Goal: Task Accomplishment & Management: Manage account settings

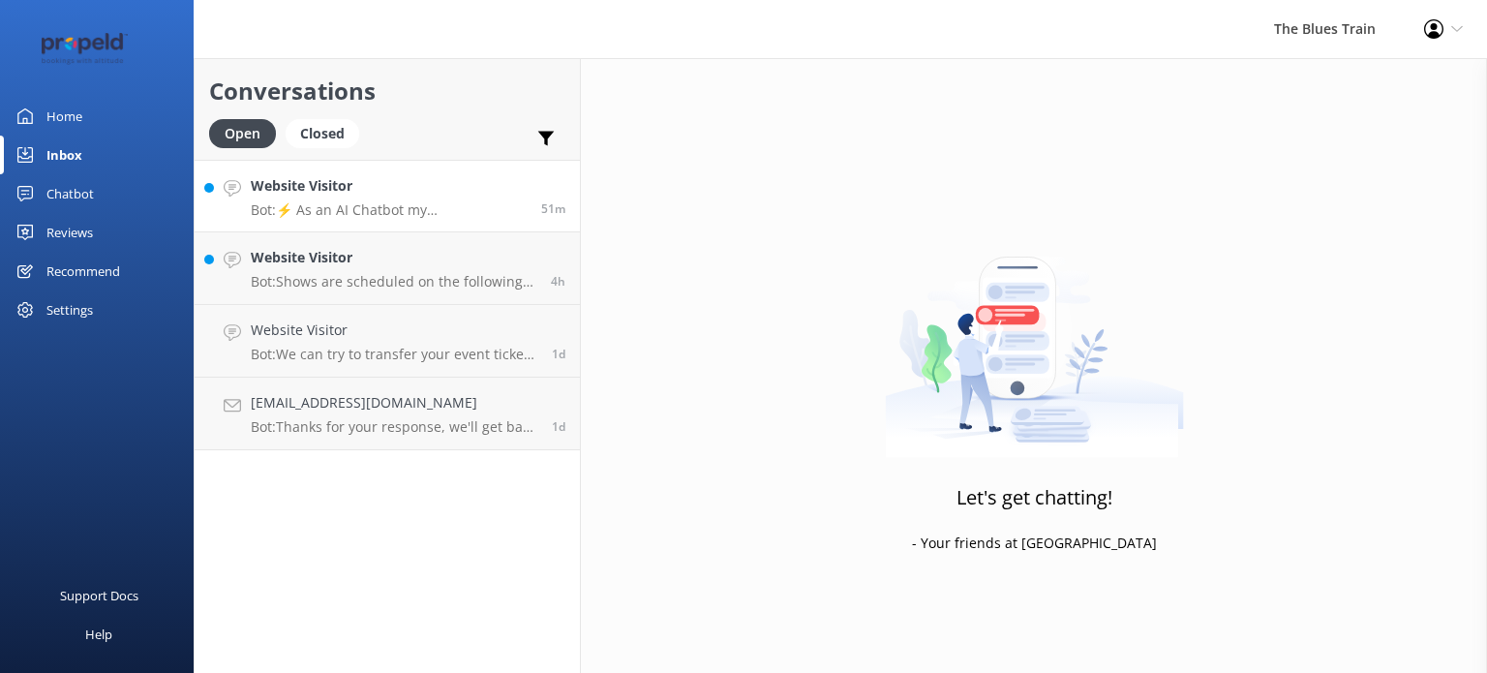
click at [307, 204] on p "Bot: ⚡ As an AI Chatbot my understanding of some questions is limited. Please r…" at bounding box center [389, 209] width 276 height 17
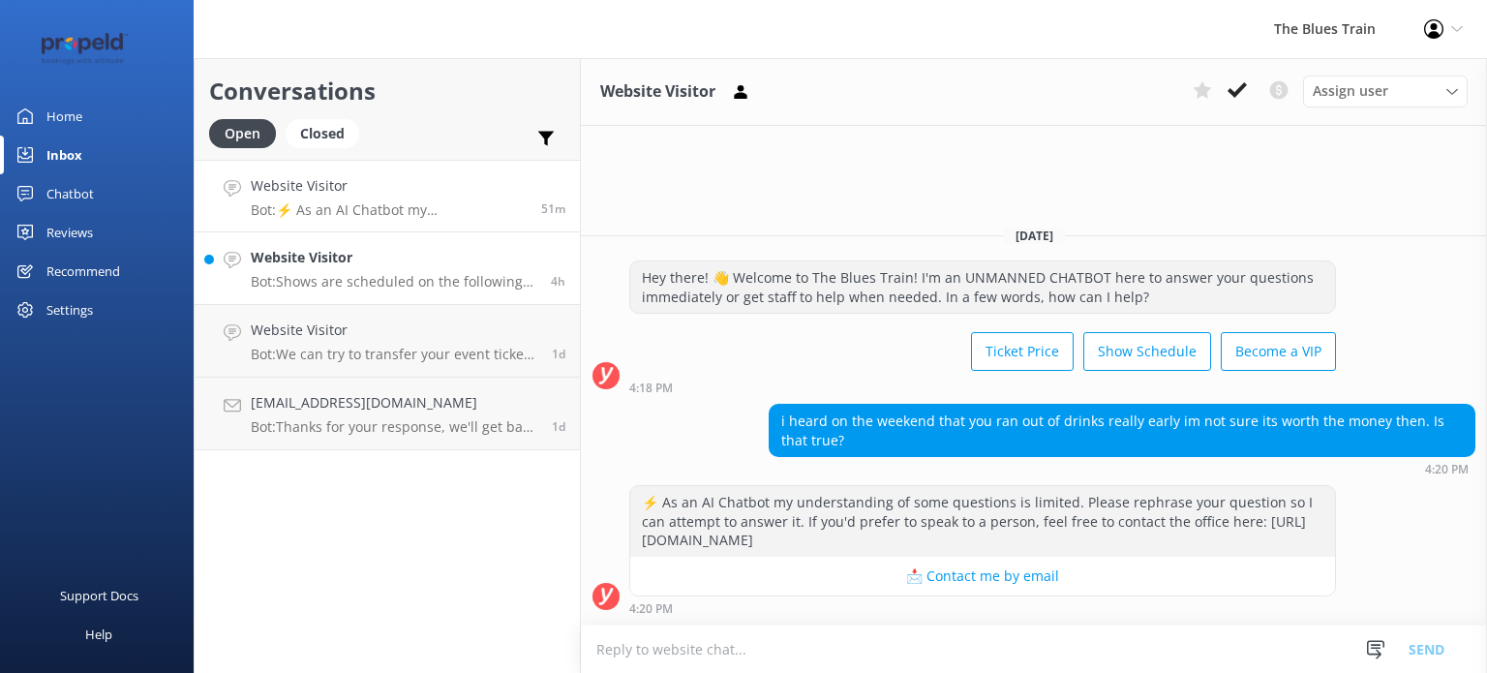
click at [406, 285] on p "Bot: Shows are scheduled on the following dates: - [DATE]: Saturdays 4th, 11th,…" at bounding box center [394, 281] width 286 height 17
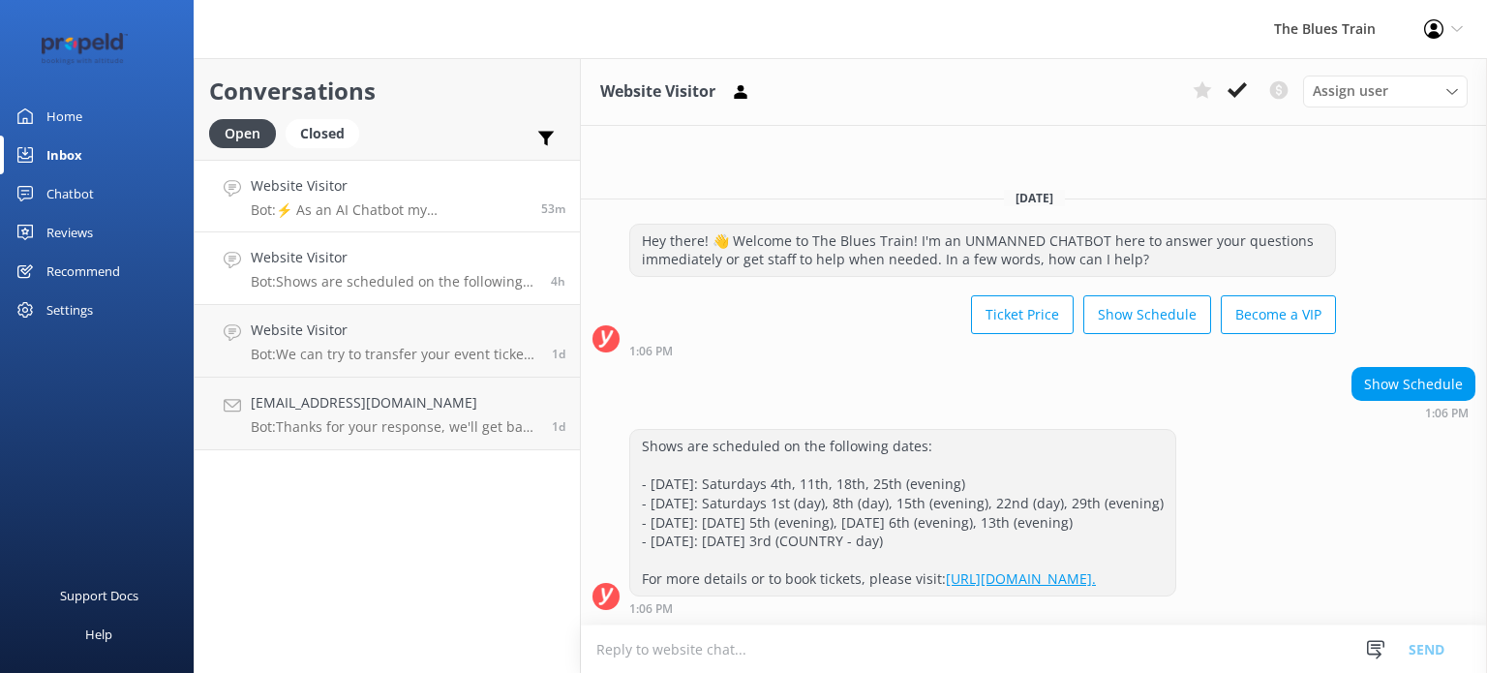
click at [363, 204] on p "Bot: ⚡ As an AI Chatbot my understanding of some questions is limited. Please r…" at bounding box center [389, 209] width 276 height 17
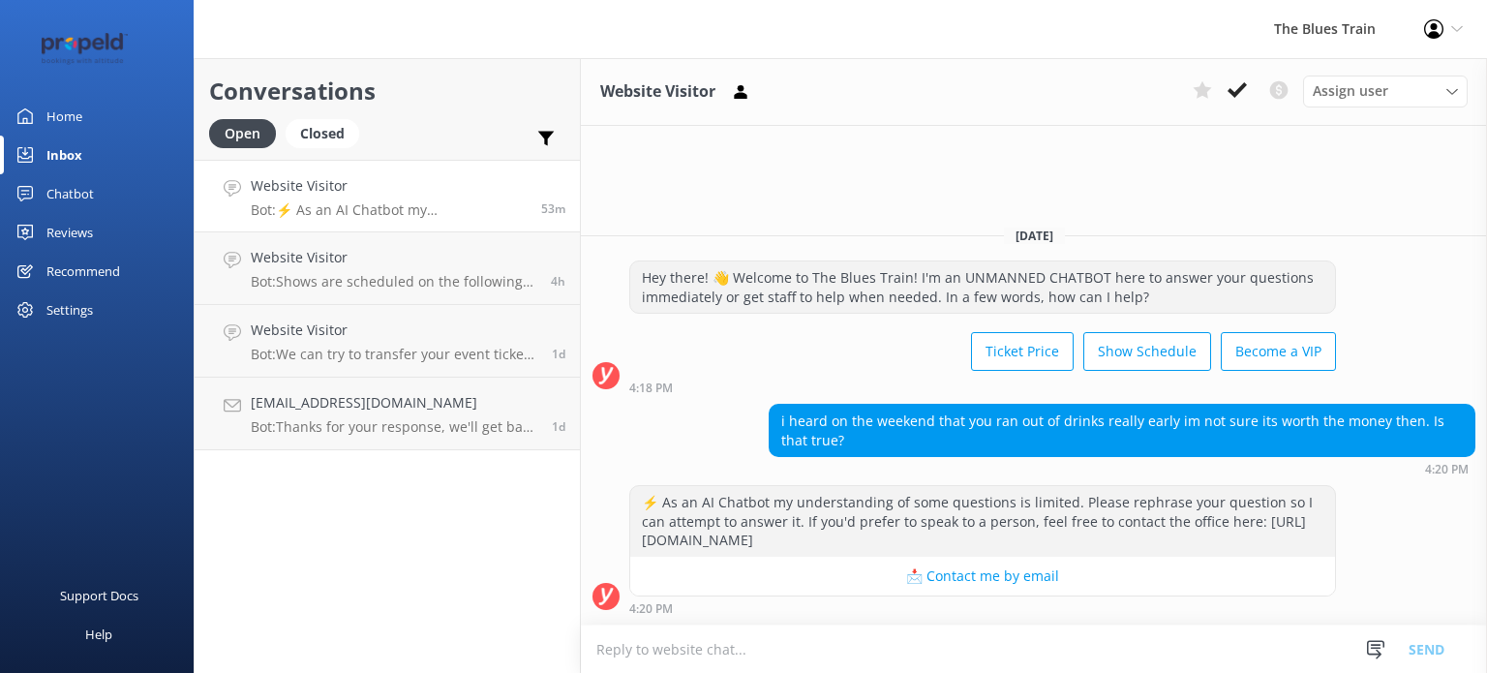
click at [89, 121] on link "Home" at bounding box center [97, 116] width 194 height 39
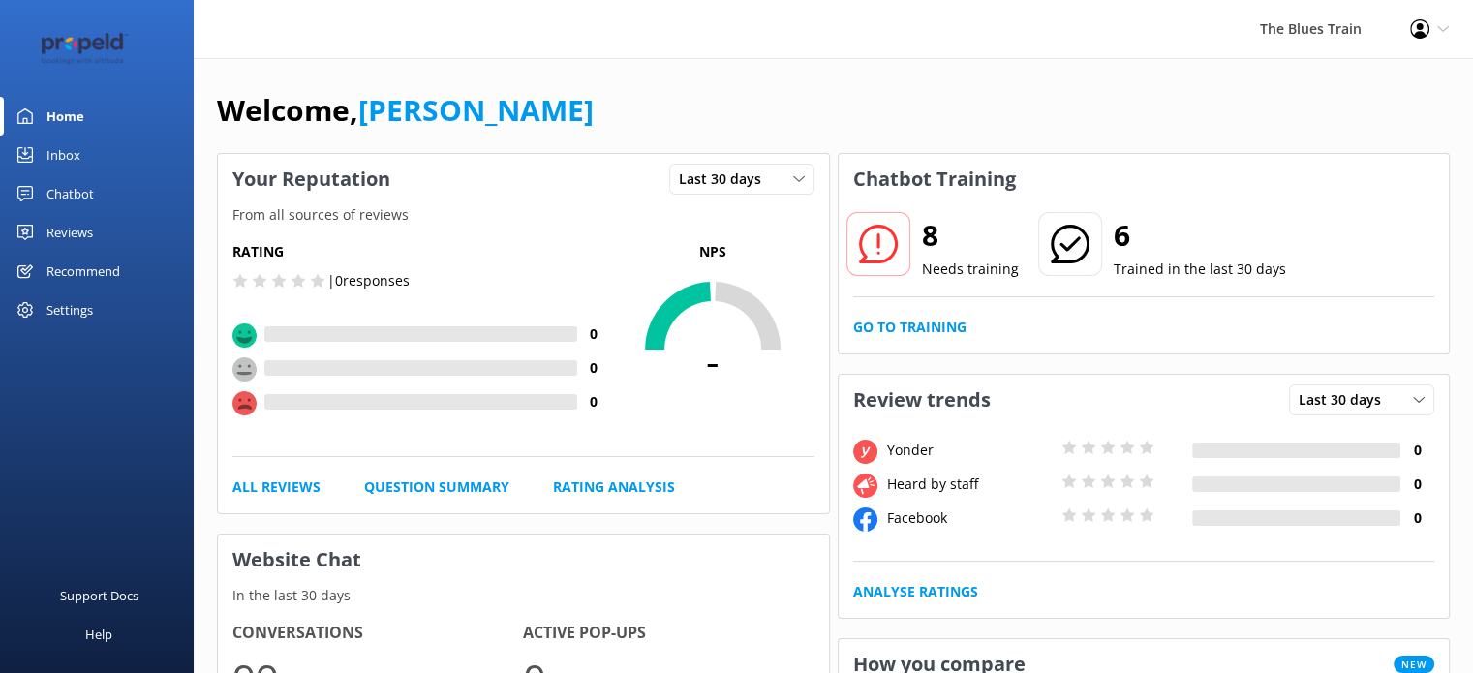
click at [89, 193] on div "Chatbot" at bounding box center [69, 193] width 47 height 39
